Goal: Register for event/course

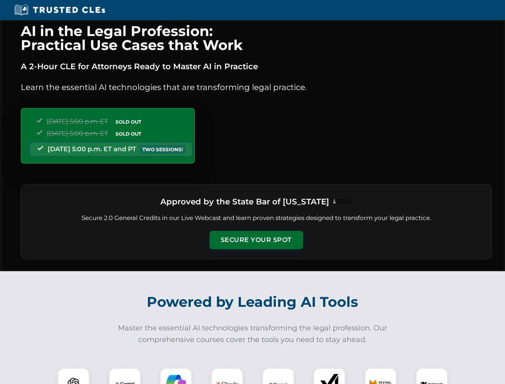
click at [256, 240] on button "Secure Your Spot" at bounding box center [255, 240] width 93 height 18
click at [74, 376] on img at bounding box center [73, 383] width 23 height 23
click at [125, 376] on img at bounding box center [125, 384] width 20 height 20
